Goal: Transaction & Acquisition: Purchase product/service

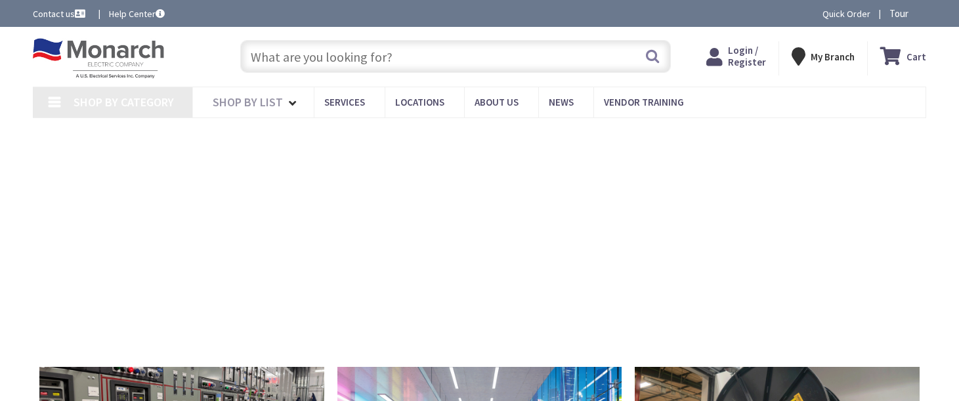
type input "[PERSON_NAME], [GEOGRAPHIC_DATA], [GEOGRAPHIC_DATA]"
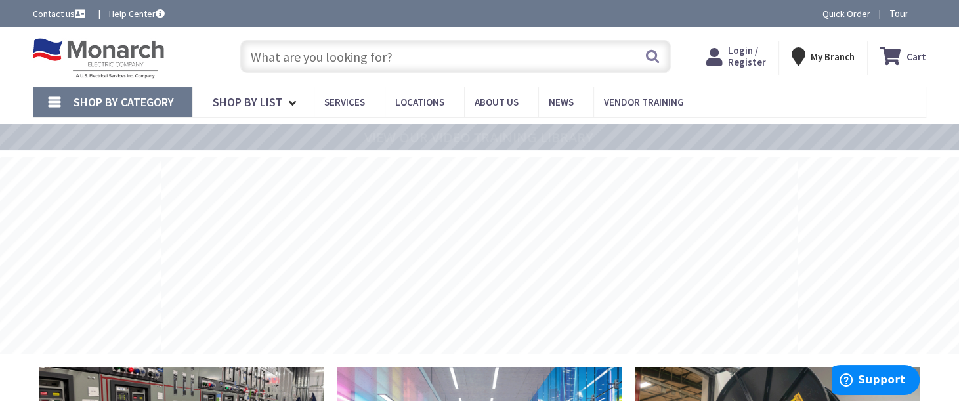
click at [746, 56] on span "Login / Register" at bounding box center [747, 56] width 38 height 24
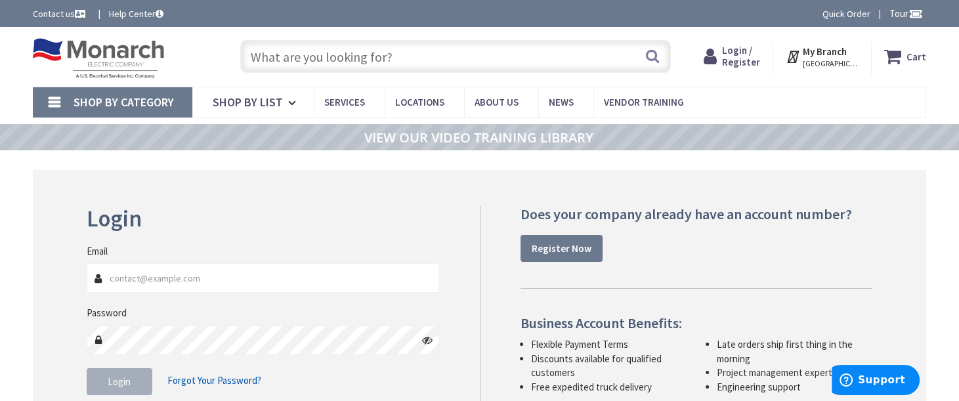
type input "[EMAIL_ADDRESS][DOMAIN_NAME]"
click at [121, 385] on span "Login" at bounding box center [119, 382] width 23 height 12
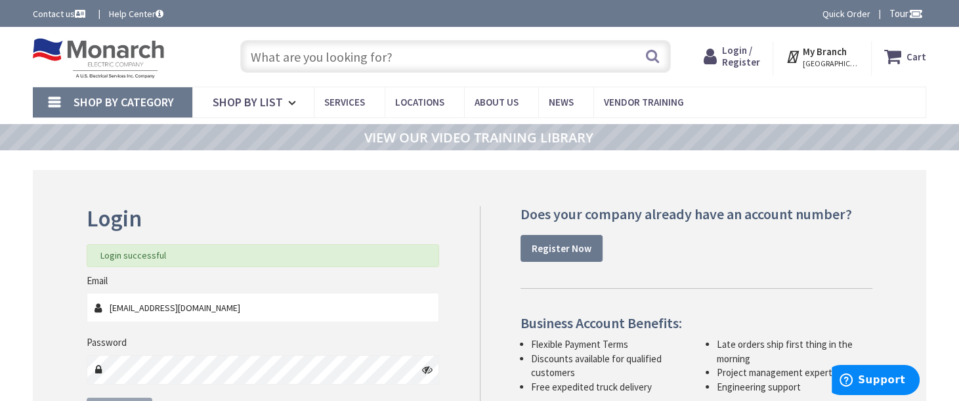
click at [334, 62] on input "text" at bounding box center [455, 56] width 431 height 33
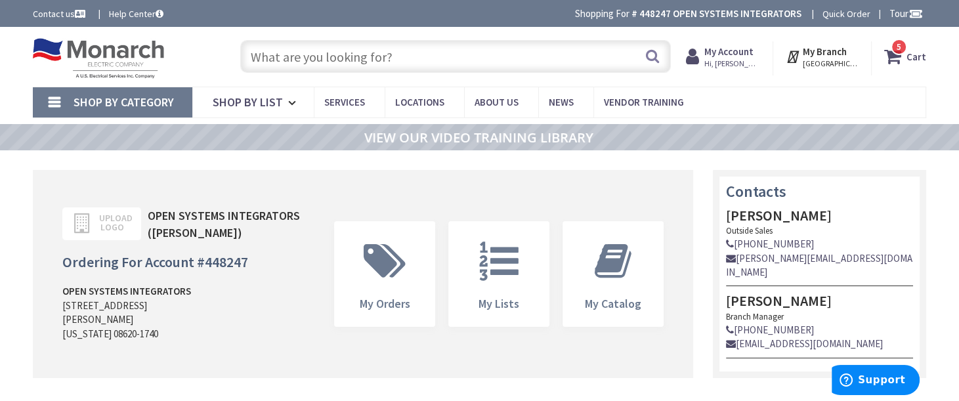
click at [351, 55] on input "text" at bounding box center [455, 56] width 431 height 33
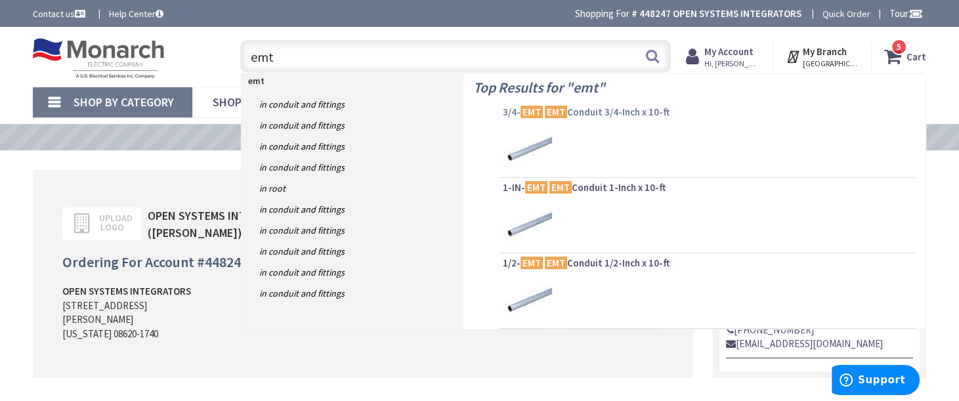
type input "emt"
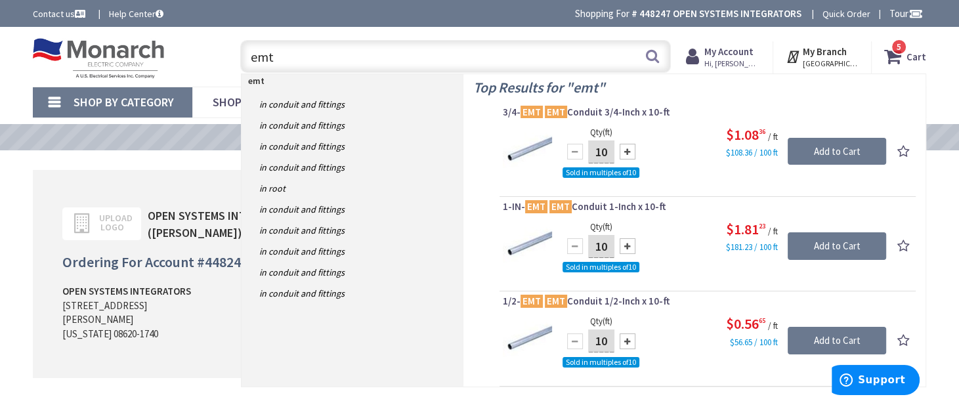
click at [590, 111] on span "3/4- EMT EMT Conduit 3/4-Inch x 10-ft" at bounding box center [708, 112] width 410 height 13
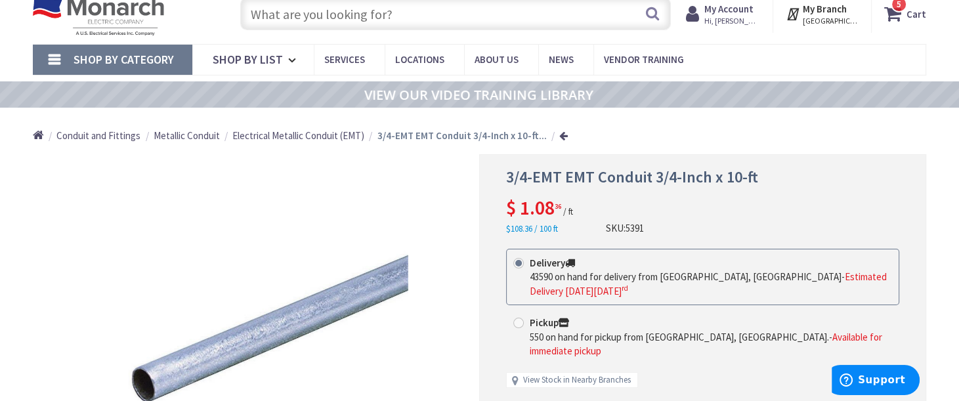
scroll to position [66, 0]
